Goal: Task Accomplishment & Management: Manage account settings

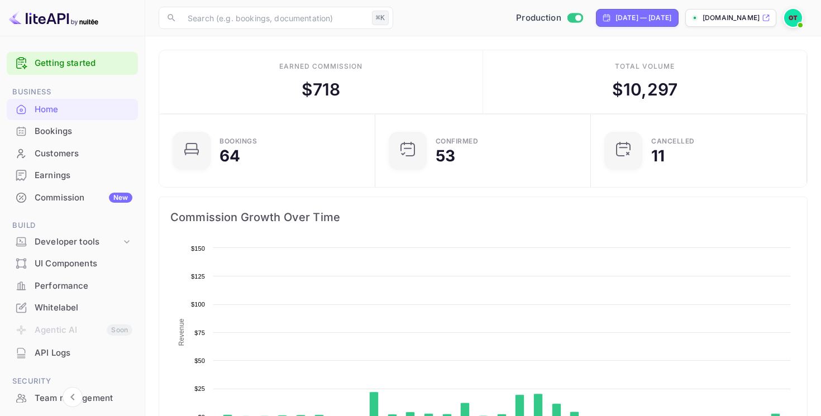
scroll to position [181, 209]
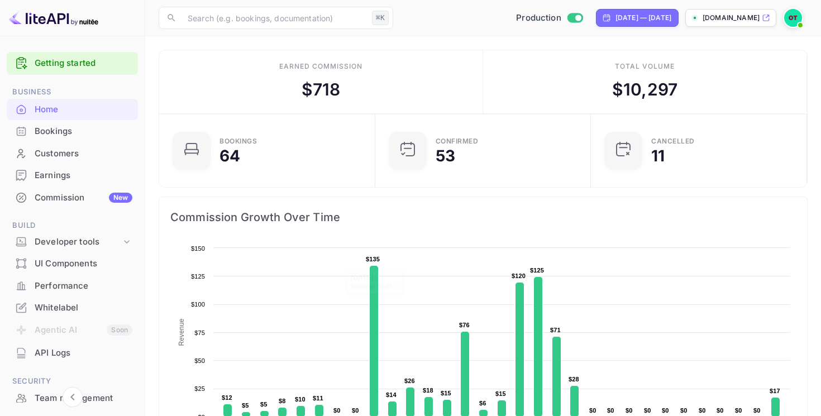
click at [793, 26] on img at bounding box center [793, 18] width 18 height 18
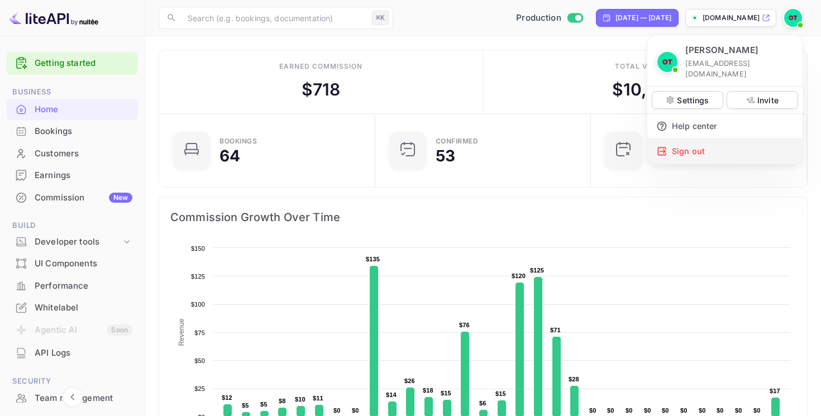
click at [676, 139] on div "Sign out" at bounding box center [724, 151] width 155 height 25
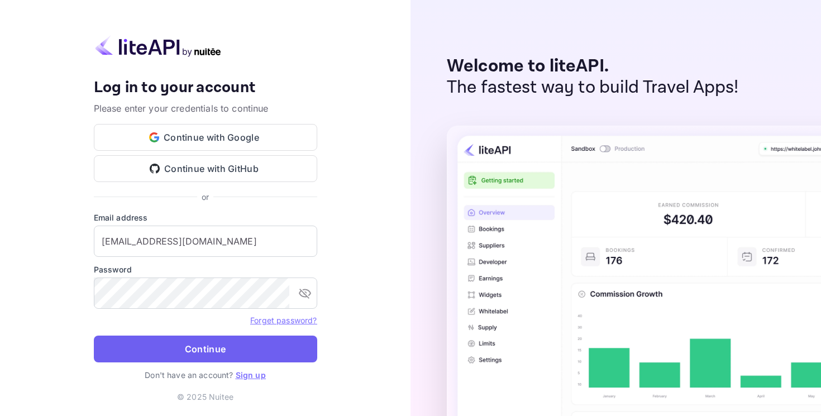
click at [237, 343] on button "Continue" at bounding box center [205, 349] width 223 height 27
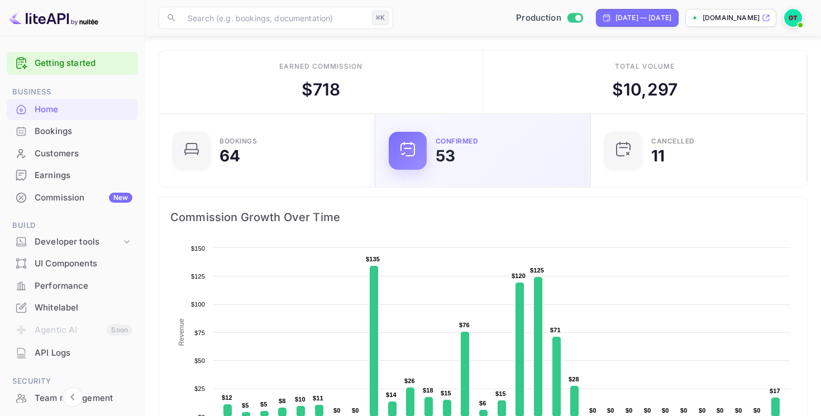
scroll to position [80, 0]
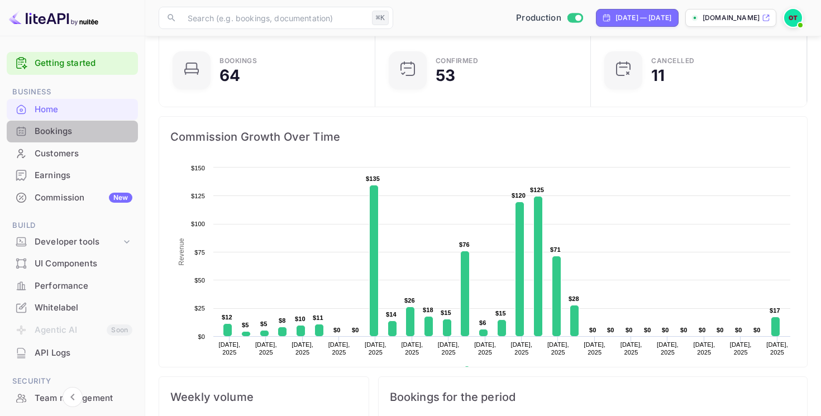
click at [75, 127] on div "Bookings" at bounding box center [84, 131] width 98 height 13
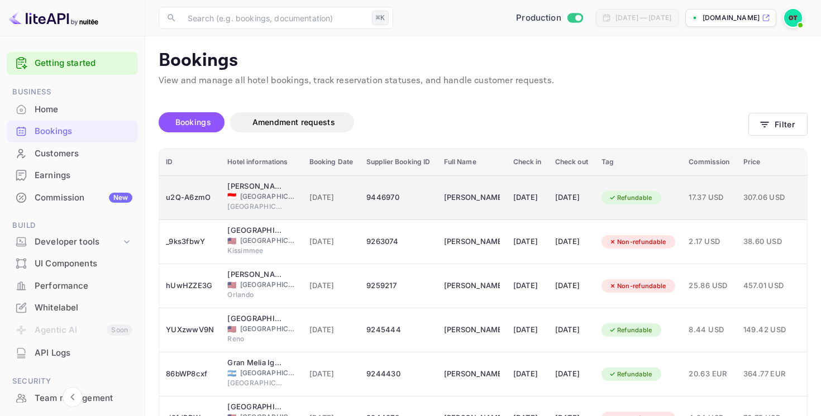
click at [478, 207] on td "Peter Ho" at bounding box center [471, 197] width 69 height 45
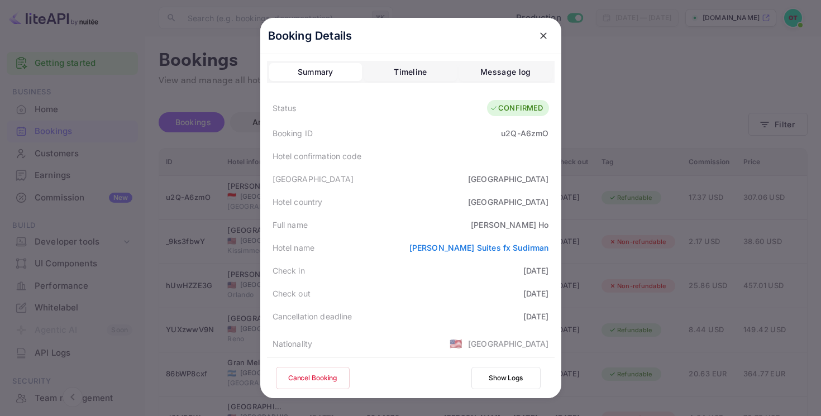
click at [513, 76] on div "Message log" at bounding box center [505, 71] width 50 height 13
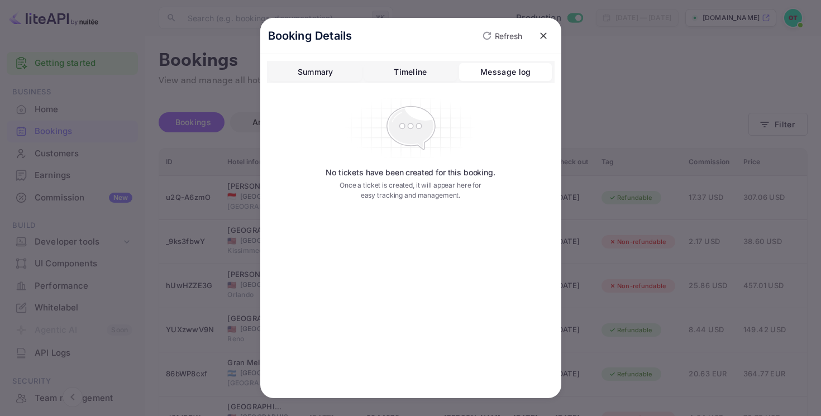
click at [413, 75] on div "Timeline" at bounding box center [410, 71] width 33 height 13
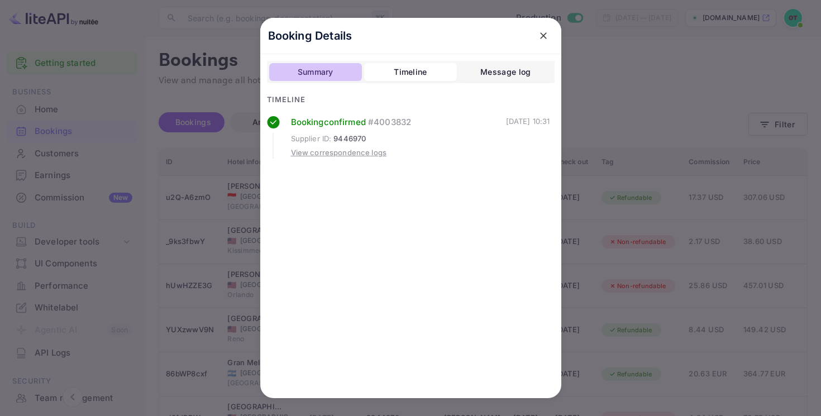
click at [304, 76] on div "Summary" at bounding box center [316, 71] width 36 height 13
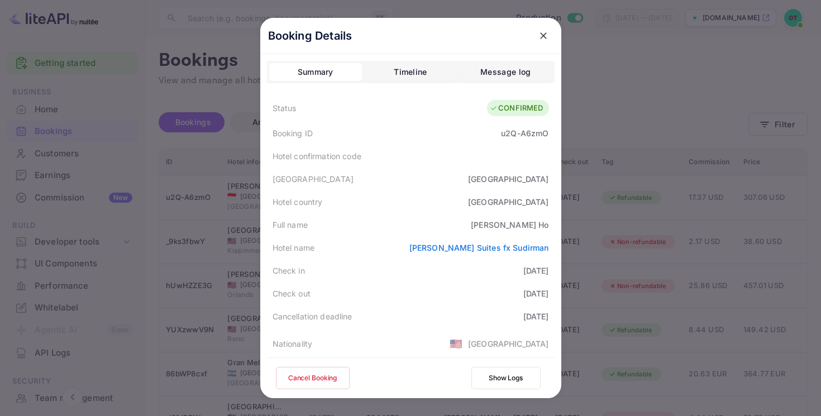
click at [492, 78] on div "Message log" at bounding box center [505, 71] width 50 height 13
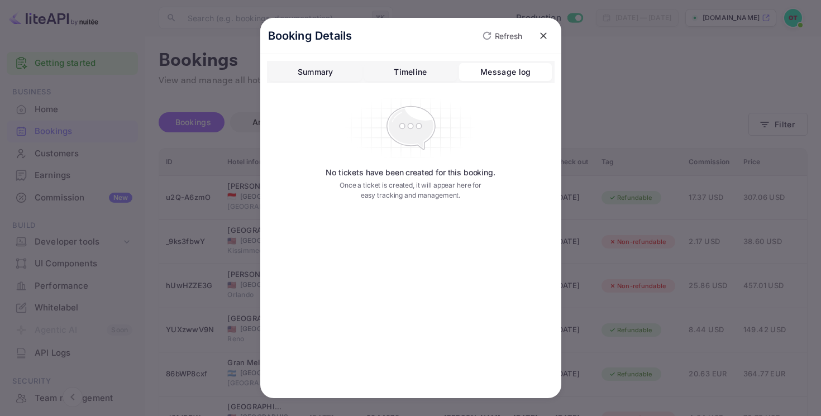
click at [504, 30] on p "Refresh" at bounding box center [508, 36] width 27 height 12
click at [548, 39] on icon "close" at bounding box center [543, 35] width 11 height 11
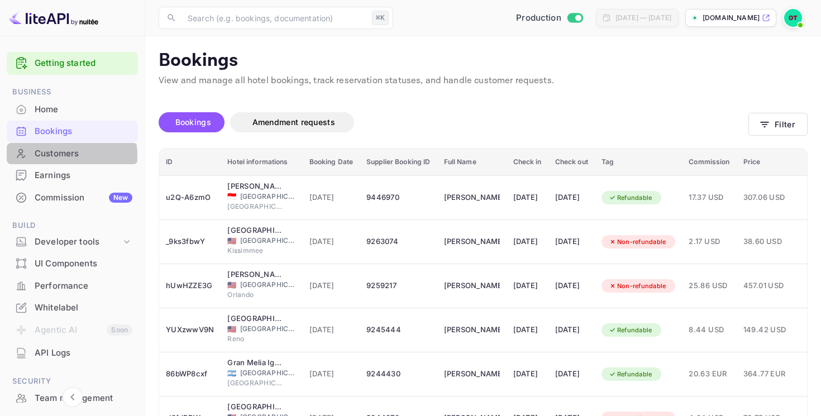
click at [51, 157] on div "Customers" at bounding box center [84, 153] width 98 height 13
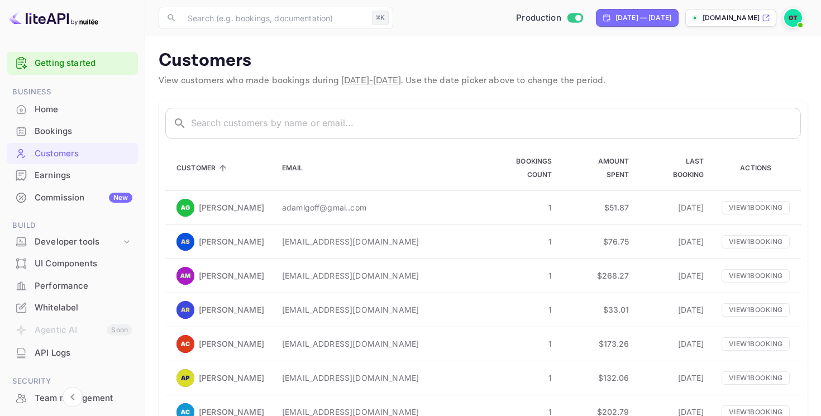
click at [61, 200] on div "Commission New" at bounding box center [84, 197] width 98 height 13
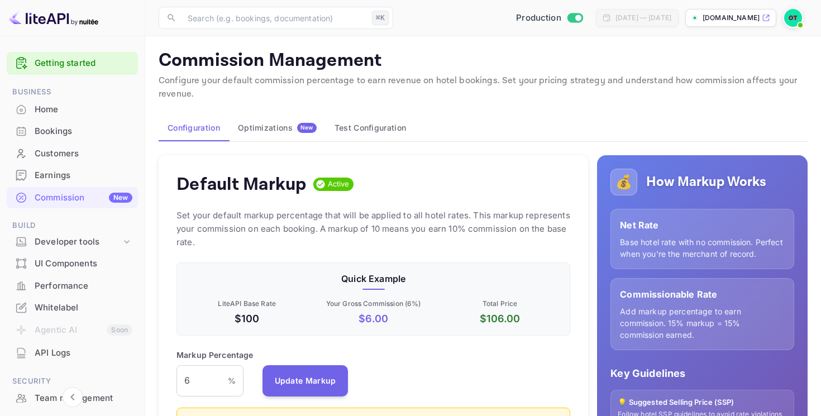
scroll to position [198, 394]
click at [378, 125] on button "Test Configuration" at bounding box center [369, 127] width 89 height 27
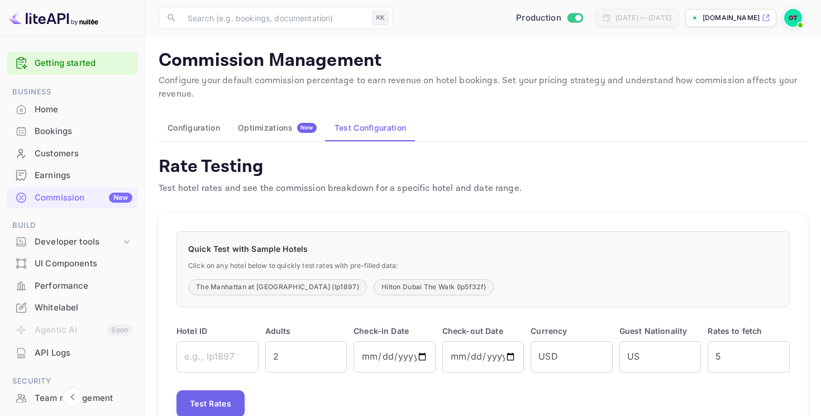
click at [284, 127] on div "Optimizations New" at bounding box center [277, 128] width 79 height 10
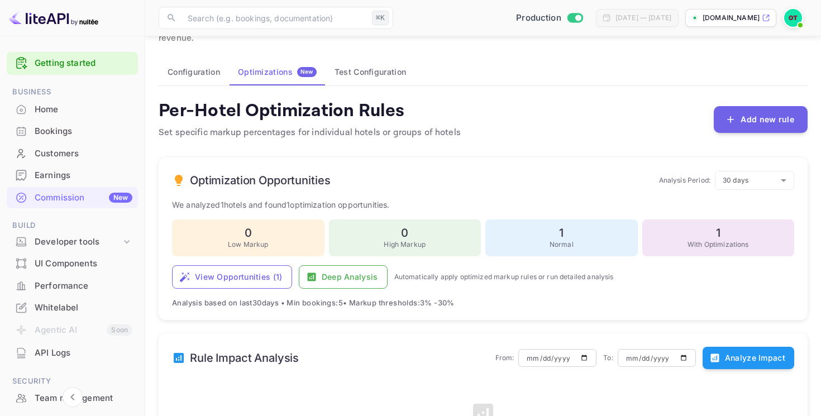
scroll to position [223, 0]
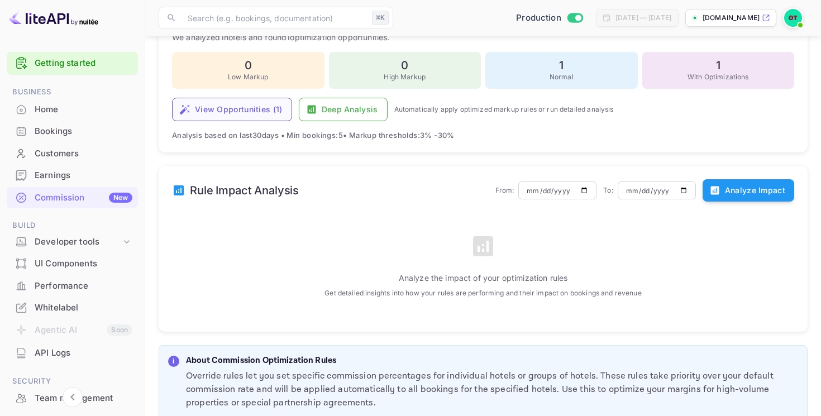
click at [247, 110] on button "View Opportunities ( 1 )" at bounding box center [232, 109] width 120 height 23
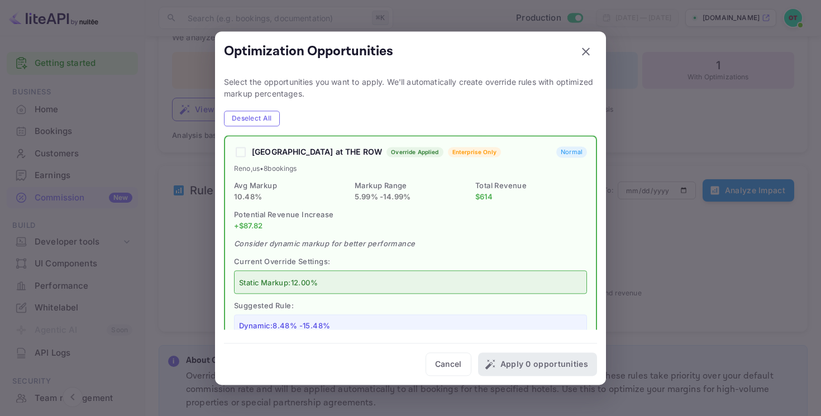
click at [666, 294] on div at bounding box center [410, 208] width 821 height 416
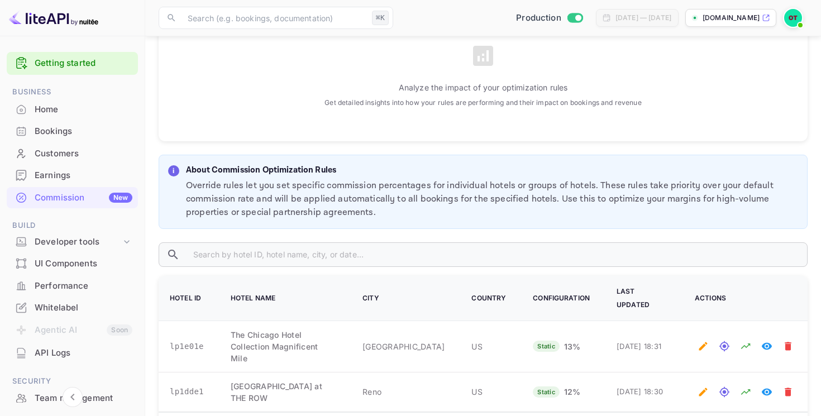
scroll to position [491, 0]
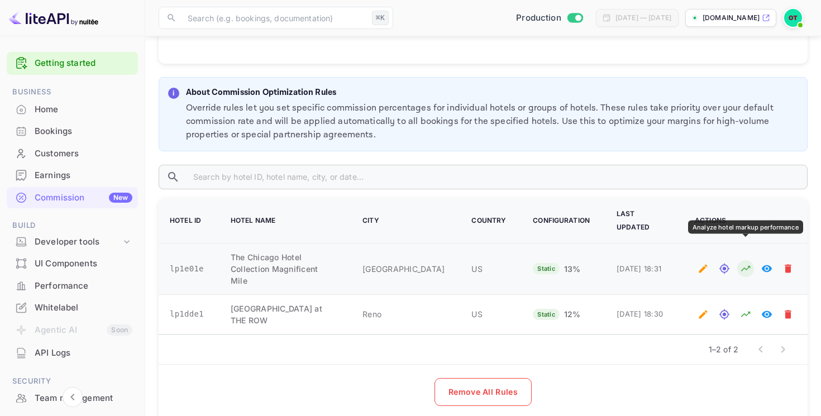
click at [745, 263] on icon "Analyze hotel markup performance" at bounding box center [745, 268] width 11 height 11
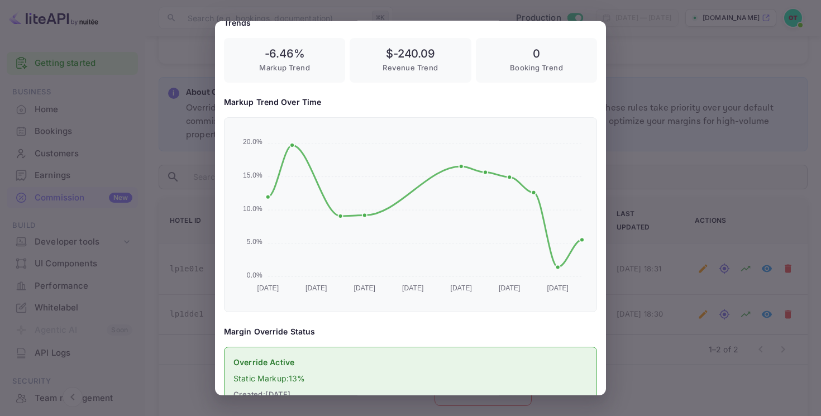
scroll to position [212, 0]
click at [703, 128] on div at bounding box center [410, 208] width 821 height 416
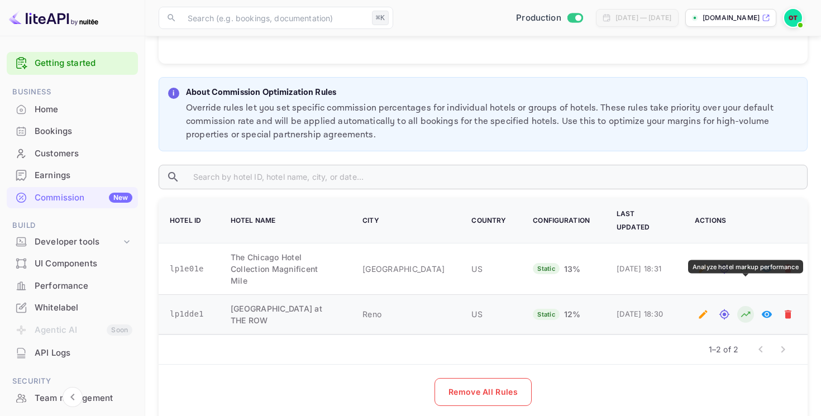
click at [746, 309] on icon "Analyze hotel markup performance" at bounding box center [745, 314] width 11 height 11
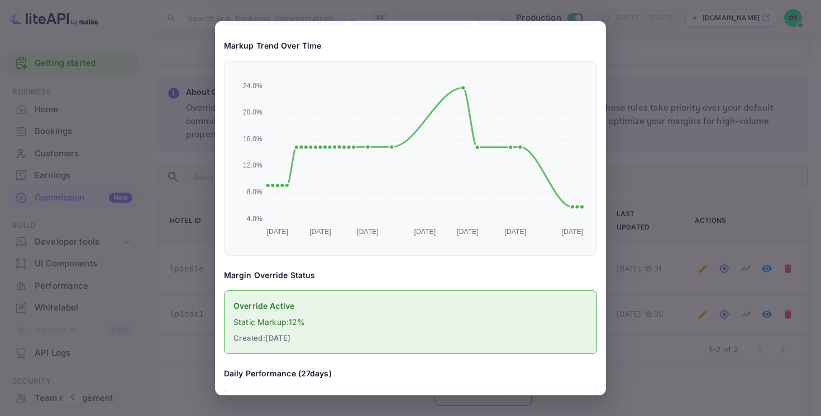
scroll to position [269, 0]
click at [680, 168] on div at bounding box center [410, 208] width 821 height 416
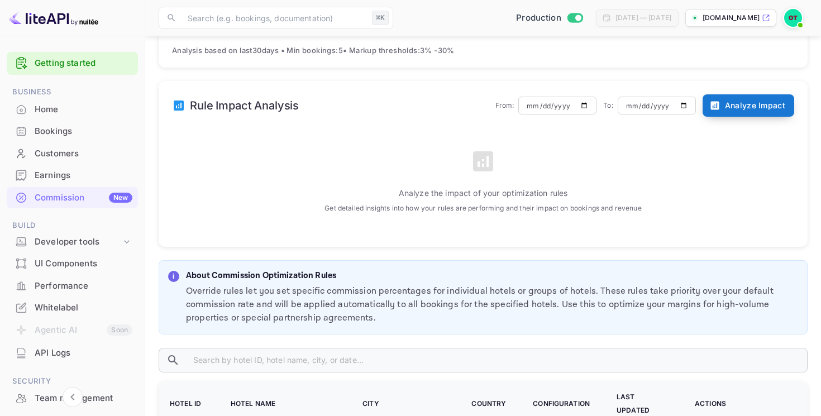
scroll to position [296, 0]
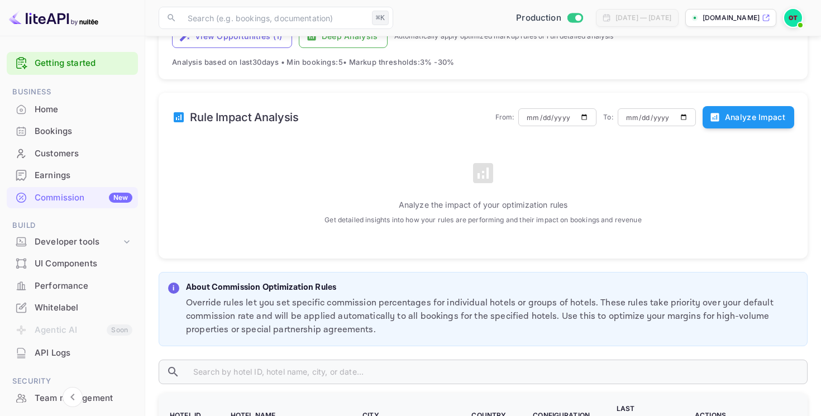
click at [727, 117] on button "Analyze Impact" at bounding box center [748, 117] width 92 height 22
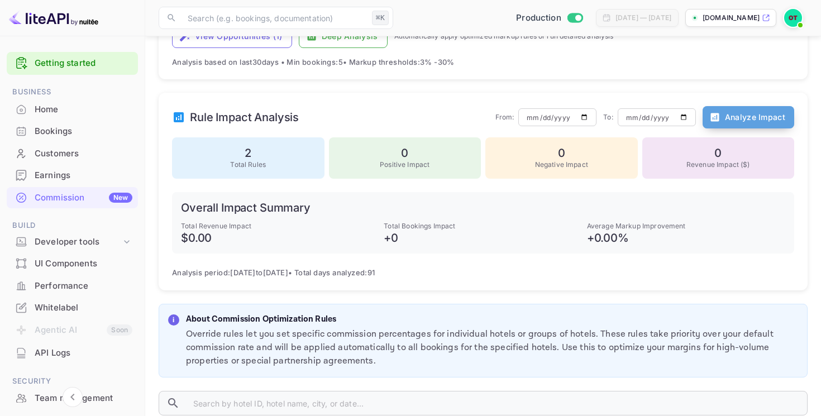
click at [741, 124] on button "Analyze Impact" at bounding box center [748, 117] width 92 height 22
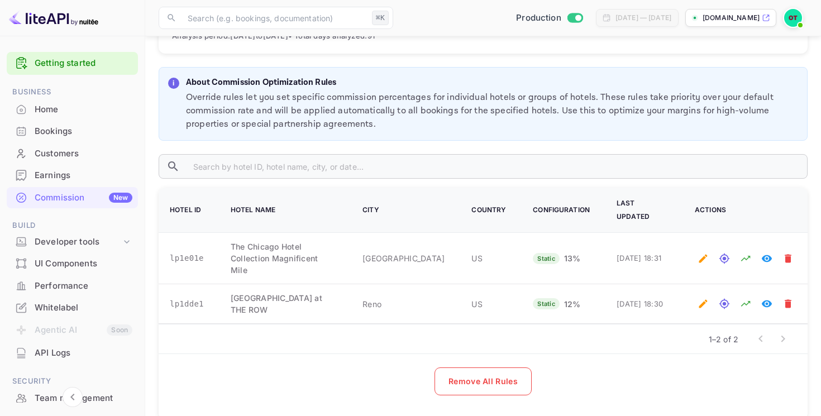
scroll to position [0, 0]
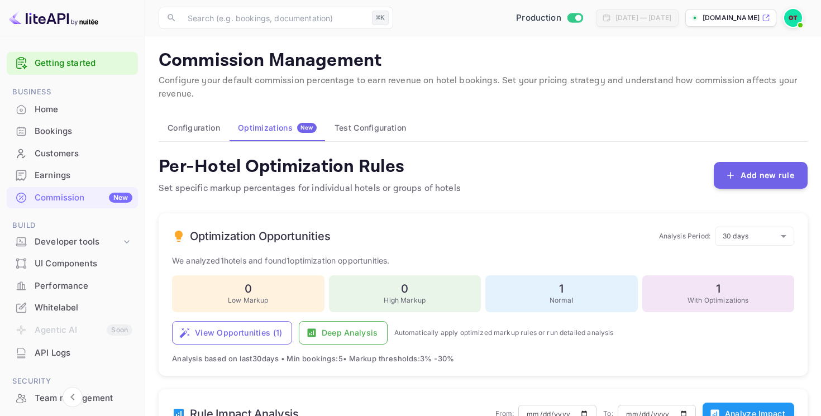
click at [367, 133] on button "Test Configuration" at bounding box center [369, 127] width 89 height 27
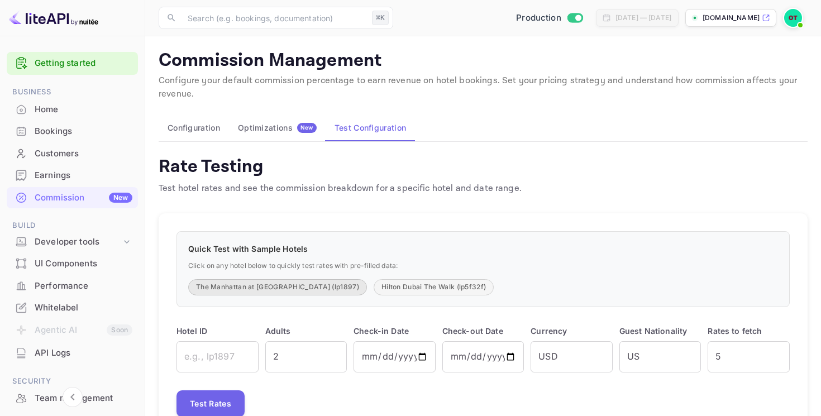
click at [259, 290] on button "The Manhattan at Times Square (lp1897)" at bounding box center [277, 287] width 179 height 16
type input "lp1897"
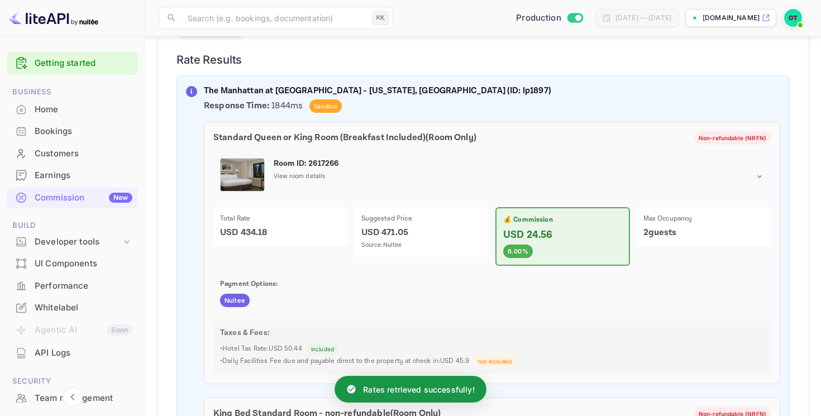
scroll to position [291, 0]
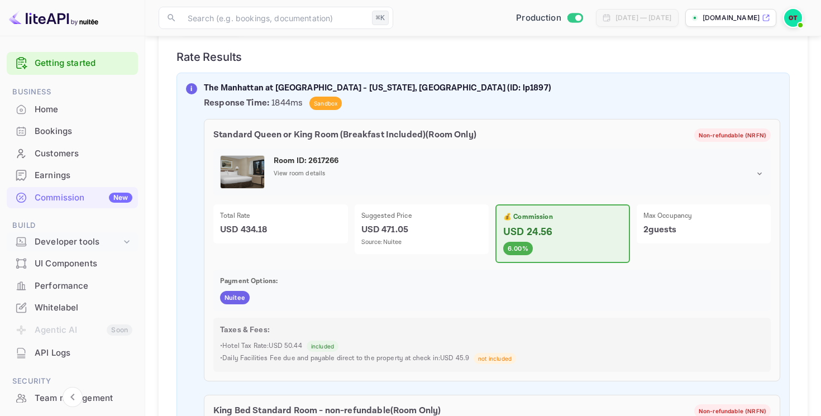
click at [90, 245] on div "Developer tools" at bounding box center [78, 242] width 87 height 13
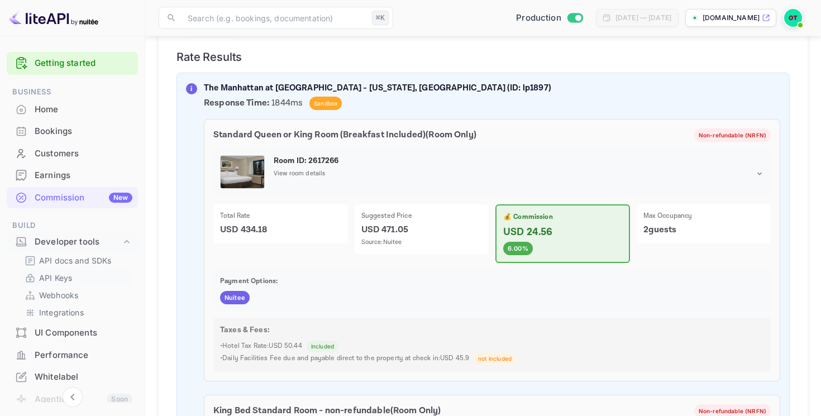
click at [78, 277] on link "API Keys" at bounding box center [77, 278] width 104 height 12
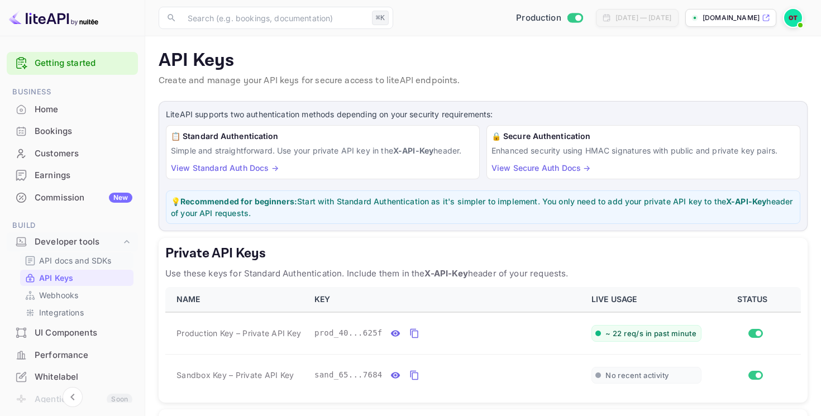
click at [78, 267] on div "API docs and SDKs" at bounding box center [76, 260] width 113 height 16
click at [60, 265] on p "API docs and SDKs" at bounding box center [75, 261] width 73 height 12
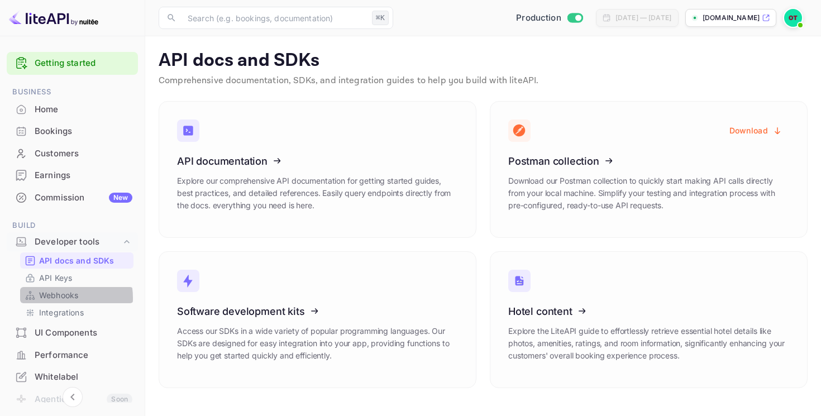
click at [58, 298] on p "Webhooks" at bounding box center [58, 295] width 39 height 12
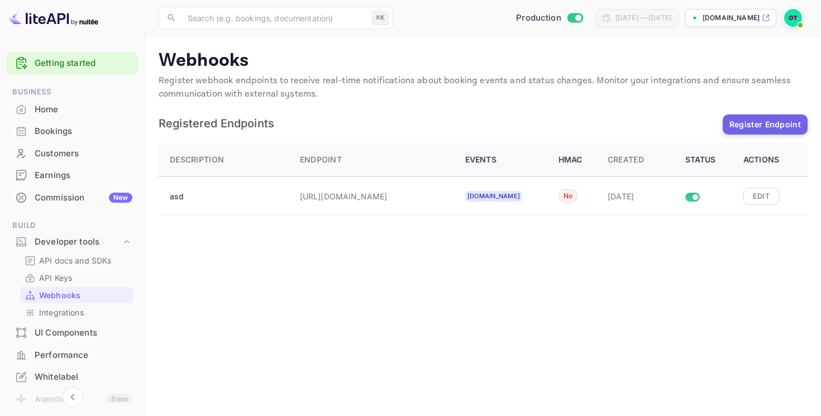
click at [54, 313] on p "Integrations" at bounding box center [61, 313] width 45 height 12
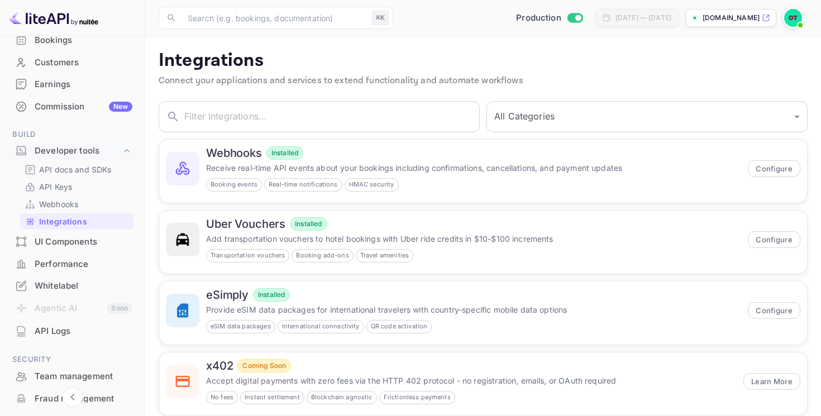
scroll to position [97, 0]
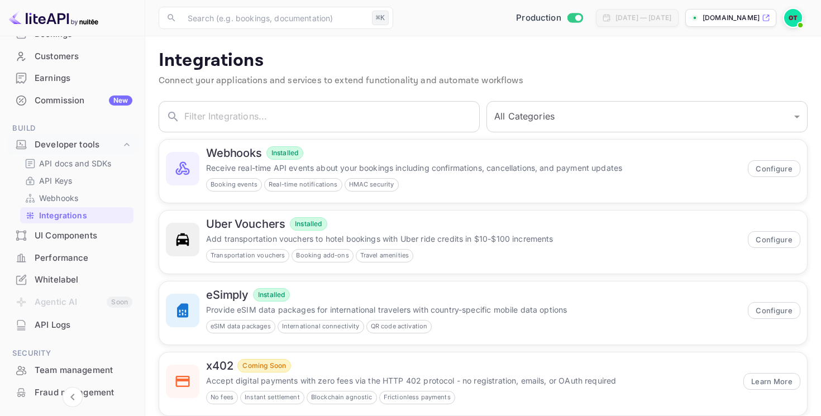
click at [66, 260] on div "Performance" at bounding box center [84, 258] width 98 height 13
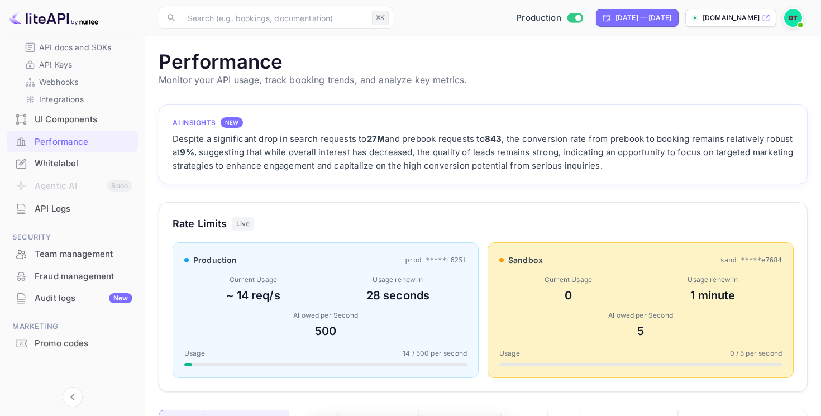
scroll to position [288, 649]
click at [65, 303] on div "Audit logs New" at bounding box center [84, 298] width 98 height 13
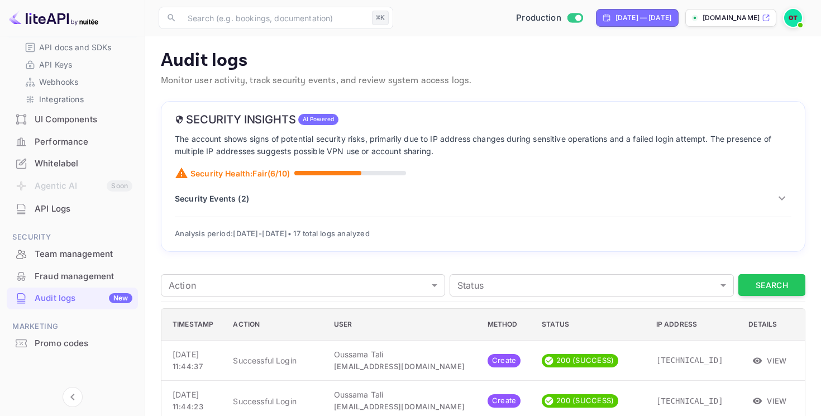
click at [308, 206] on div "Security Events ( 2 )" at bounding box center [483, 198] width 616 height 19
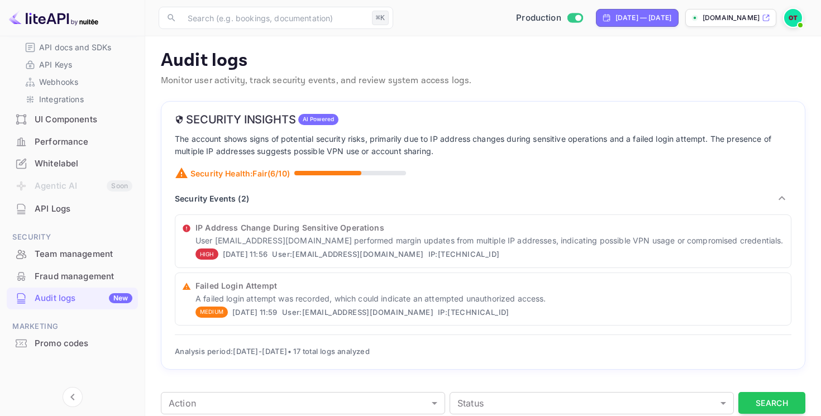
click at [796, 21] on span at bounding box center [799, 25] width 11 height 11
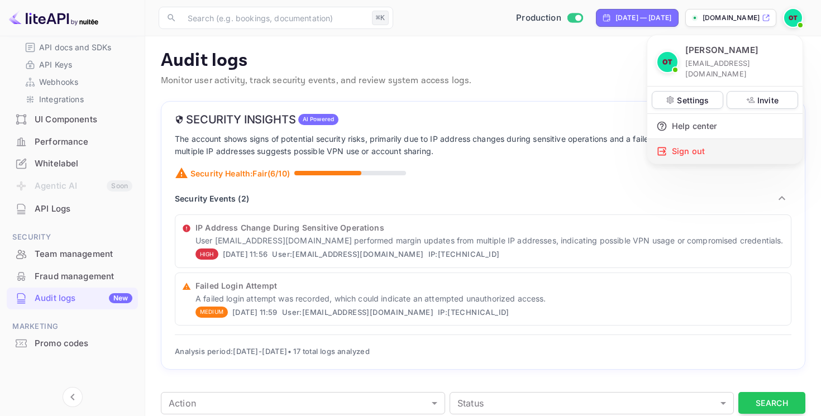
click at [697, 147] on div "Sign out" at bounding box center [724, 151] width 155 height 25
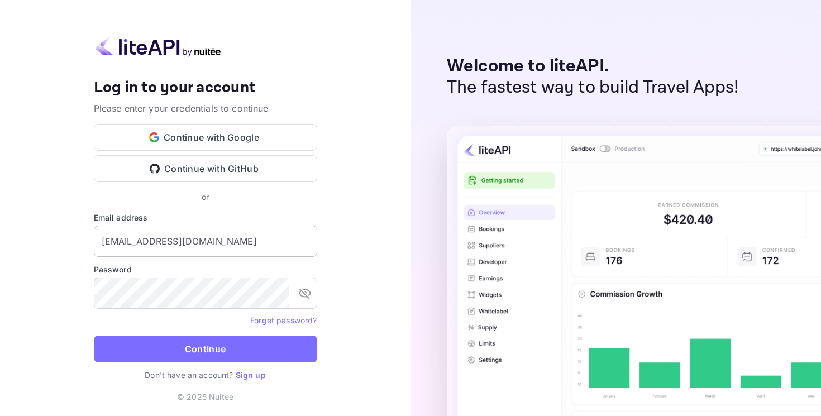
click at [203, 248] on input "billing@hotelprive.net" at bounding box center [205, 241] width 223 height 31
type input "[PERSON_NAME][EMAIL_ADDRESS][DOMAIN_NAME]"
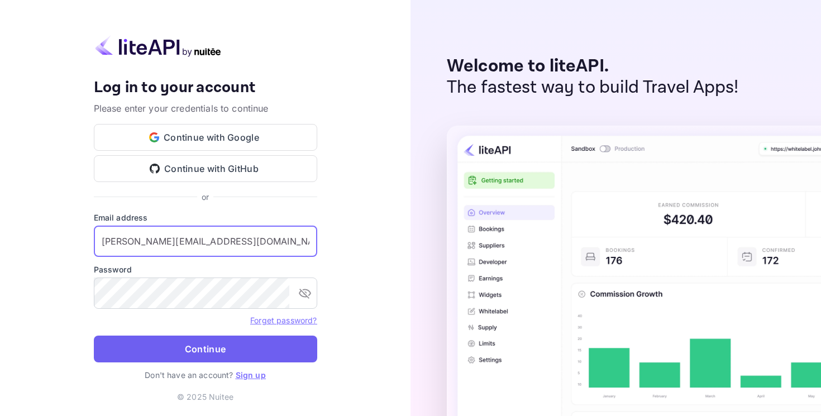
click at [213, 356] on button "Continue" at bounding box center [205, 349] width 223 height 27
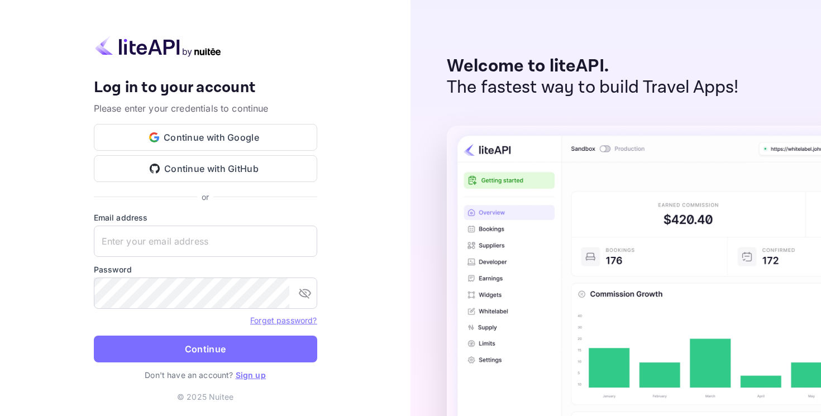
type input "[PERSON_NAME][EMAIL_ADDRESS][DOMAIN_NAME]"
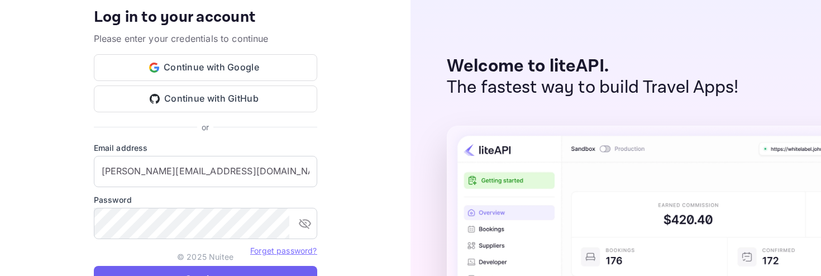
click at [212, 270] on button "Continue" at bounding box center [205, 279] width 223 height 27
